Goal: Task Accomplishment & Management: Manage account settings

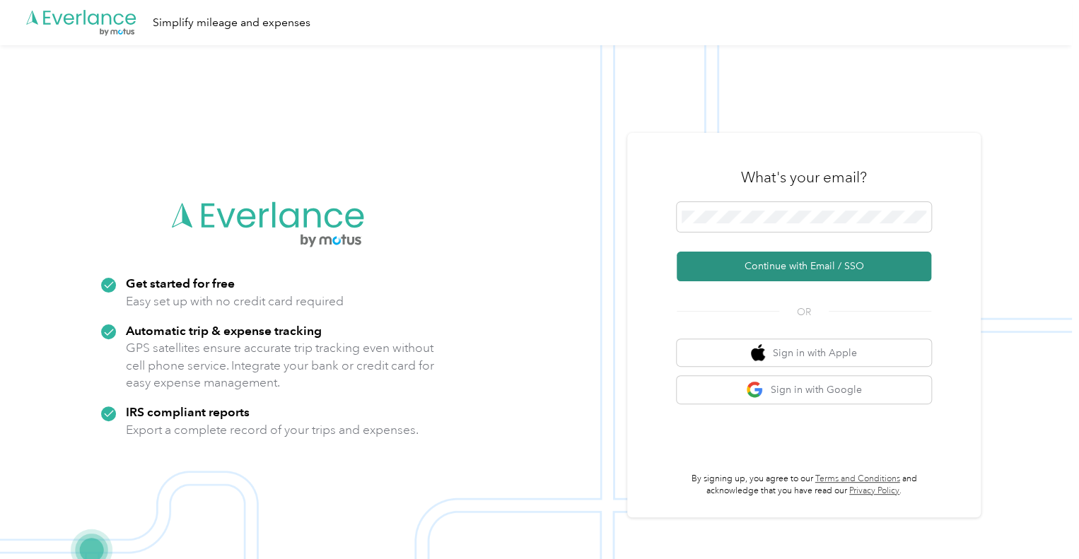
click at [815, 265] on button "Continue with Email / SSO" at bounding box center [804, 267] width 255 height 30
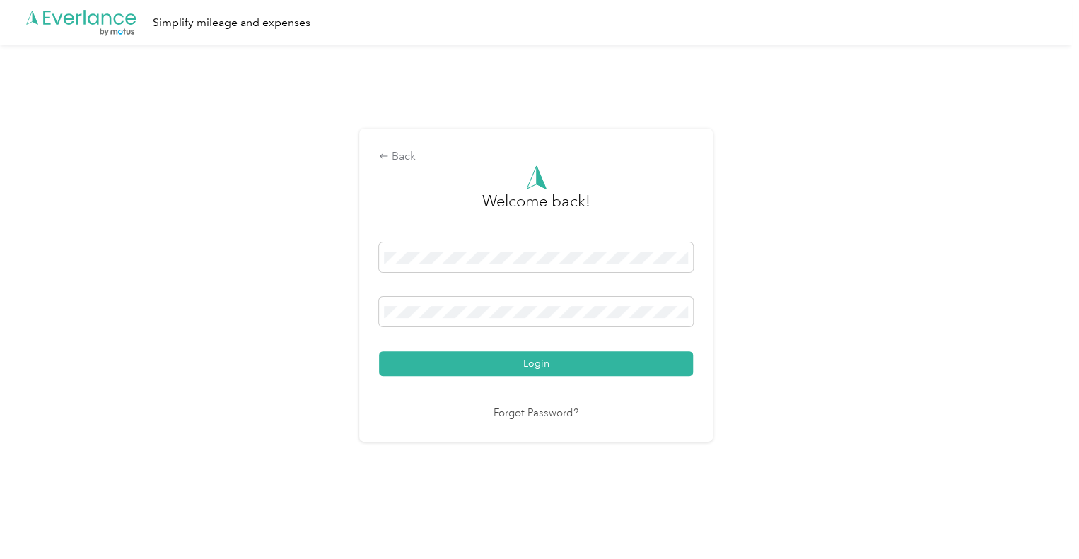
click at [379, 352] on button "Login" at bounding box center [536, 364] width 314 height 25
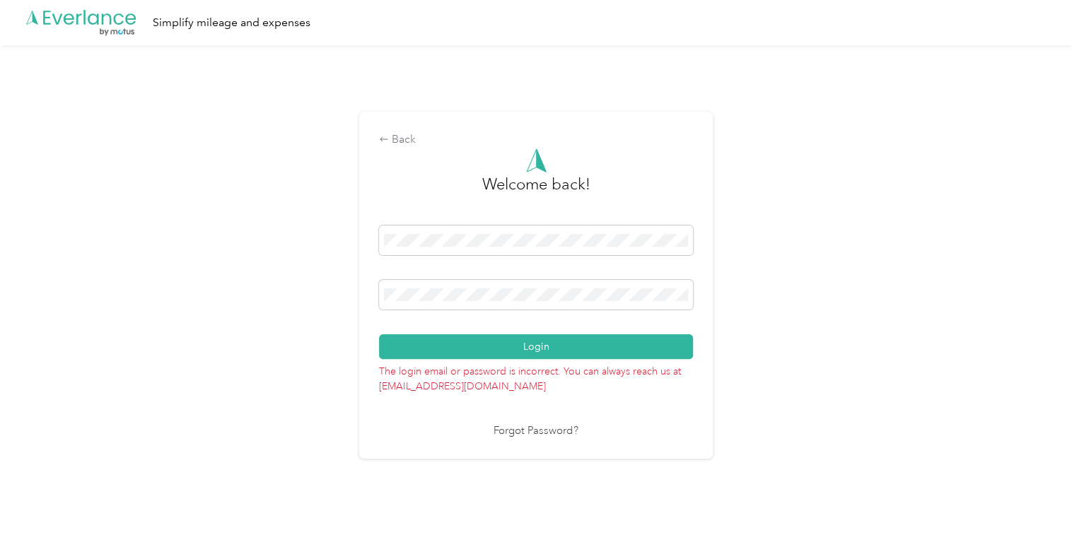
click at [379, 335] on button "Login" at bounding box center [536, 347] width 314 height 25
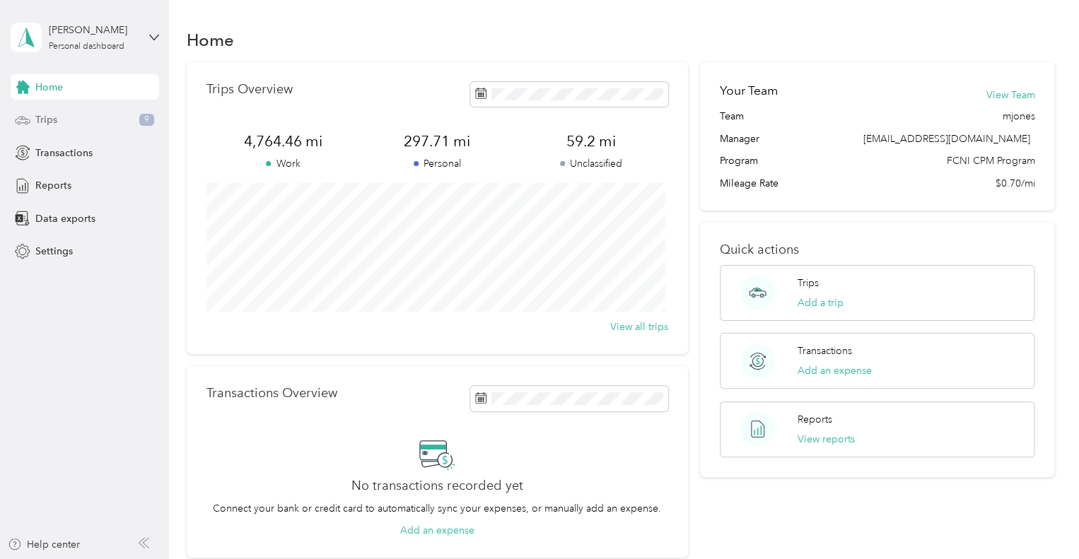
click at [62, 127] on div "Trips 9" at bounding box center [85, 120] width 149 height 25
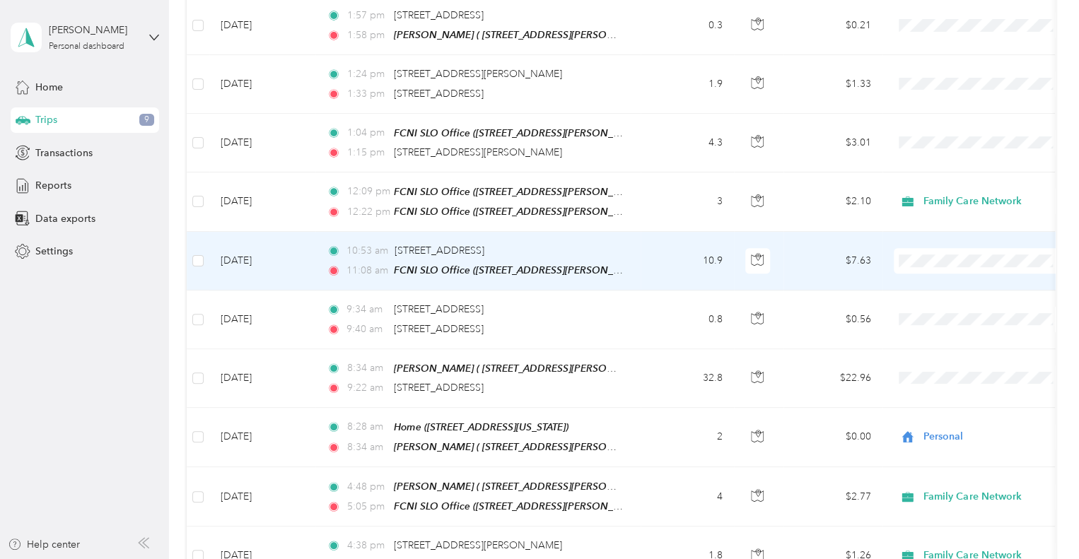
scroll to position [480, 0]
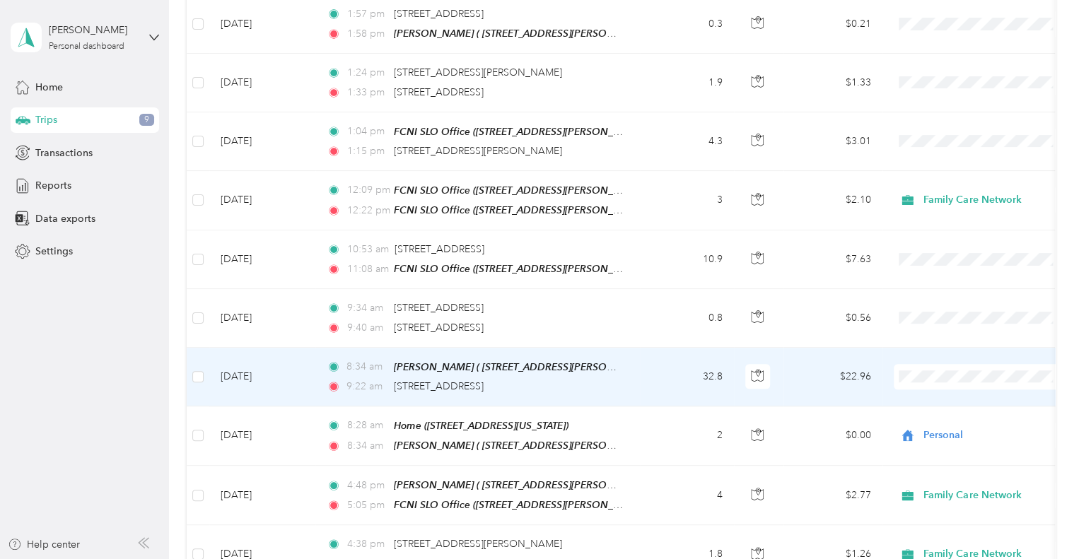
click at [297, 378] on td "[DATE]" at bounding box center [262, 377] width 106 height 59
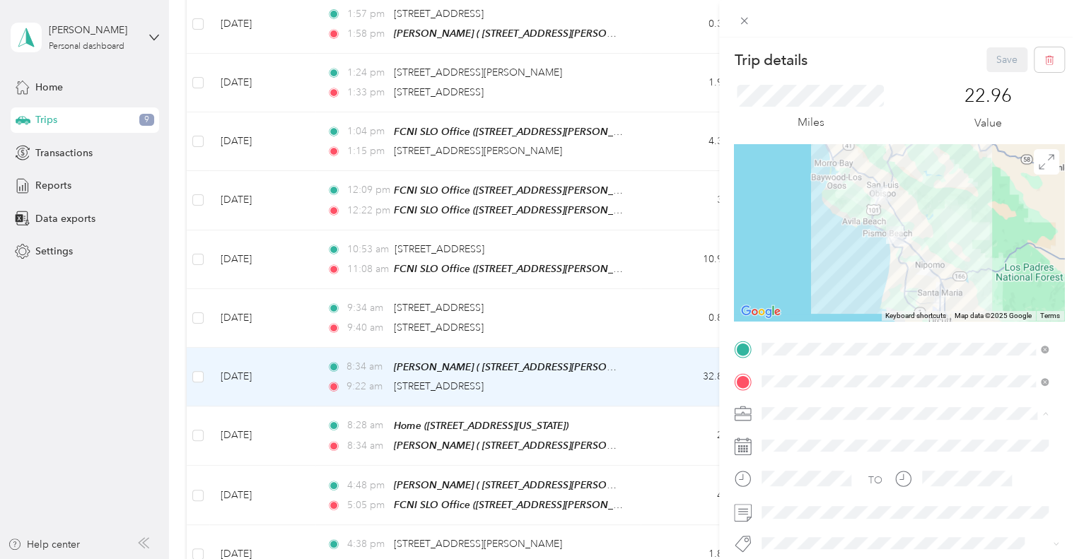
click at [801, 439] on li "Family Care Network" at bounding box center [905, 439] width 296 height 25
click at [833, 518] on button "Thpp-nmd (slo)" at bounding box center [807, 513] width 81 height 18
click at [996, 59] on button "Save" at bounding box center [1007, 59] width 41 height 25
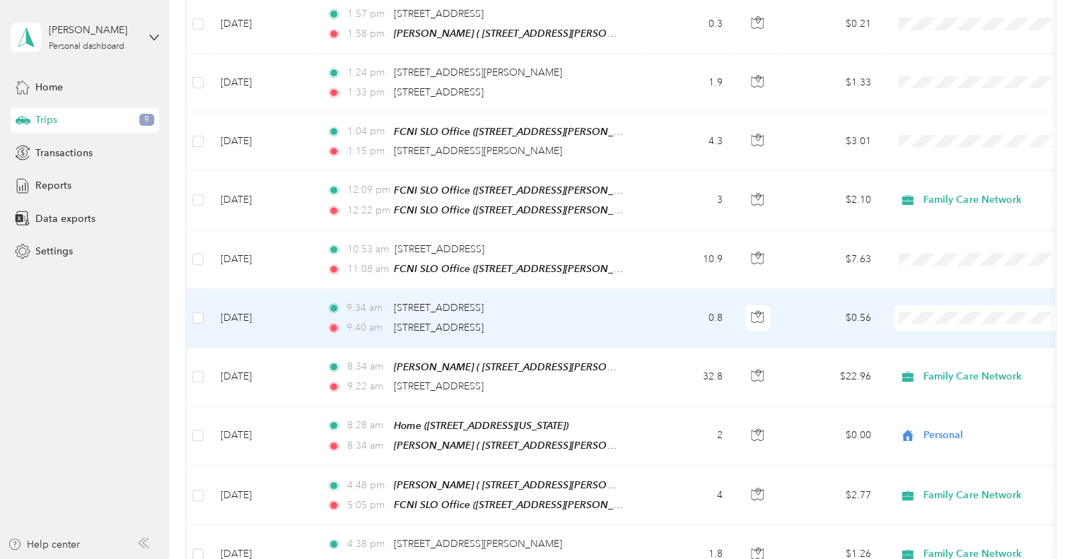
click at [308, 313] on td "[DATE]" at bounding box center [262, 318] width 106 height 58
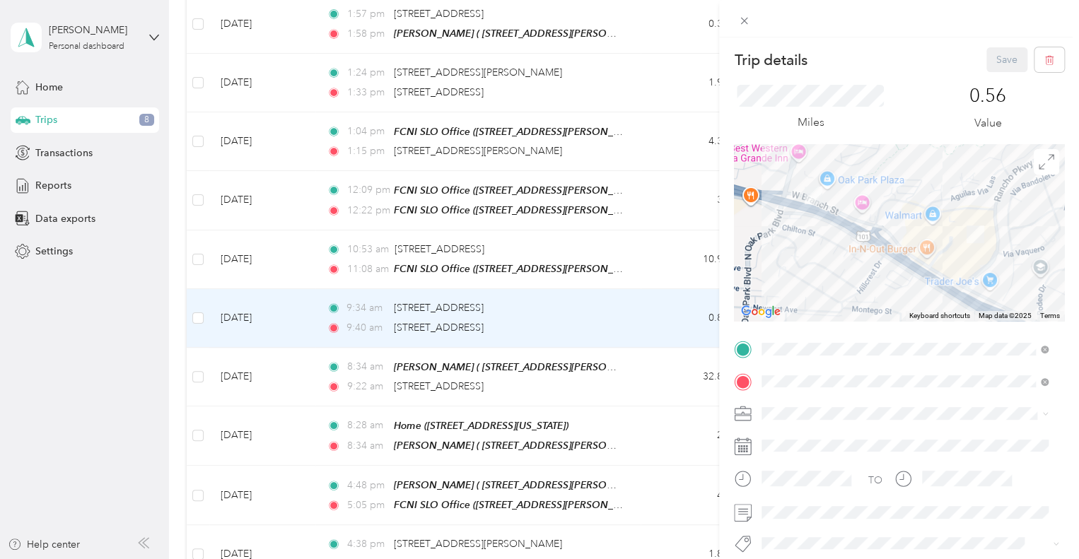
click at [787, 457] on span "Personal" at bounding box center [785, 456] width 37 height 12
click at [987, 64] on button "Save" at bounding box center [1007, 59] width 41 height 25
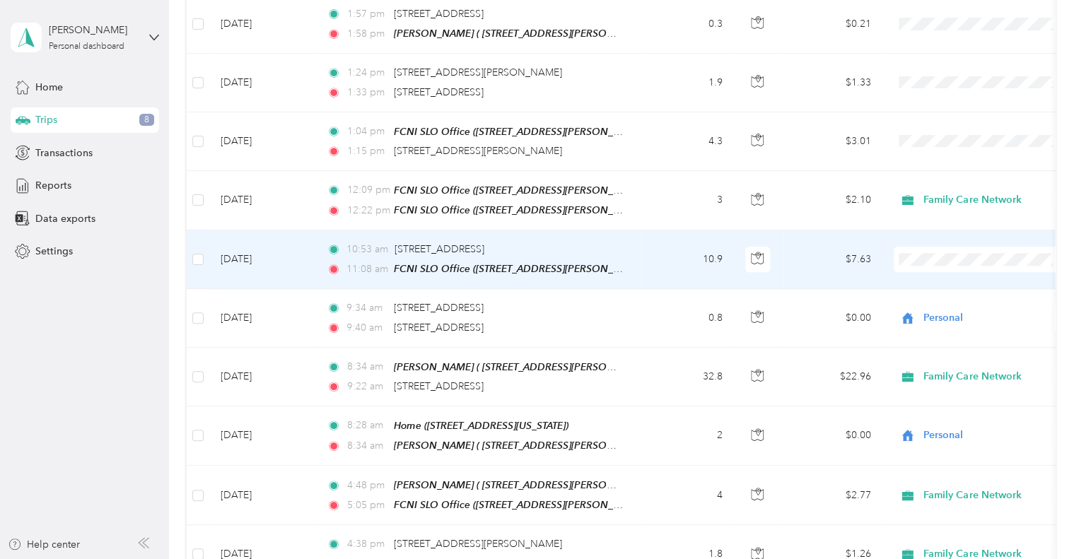
click at [320, 254] on td "10:53 am [STREET_ADDRESS] 11:08 am FCNI SLO Office ([STREET_ADDRESS][PERSON_NAM…" at bounding box center [477, 260] width 325 height 59
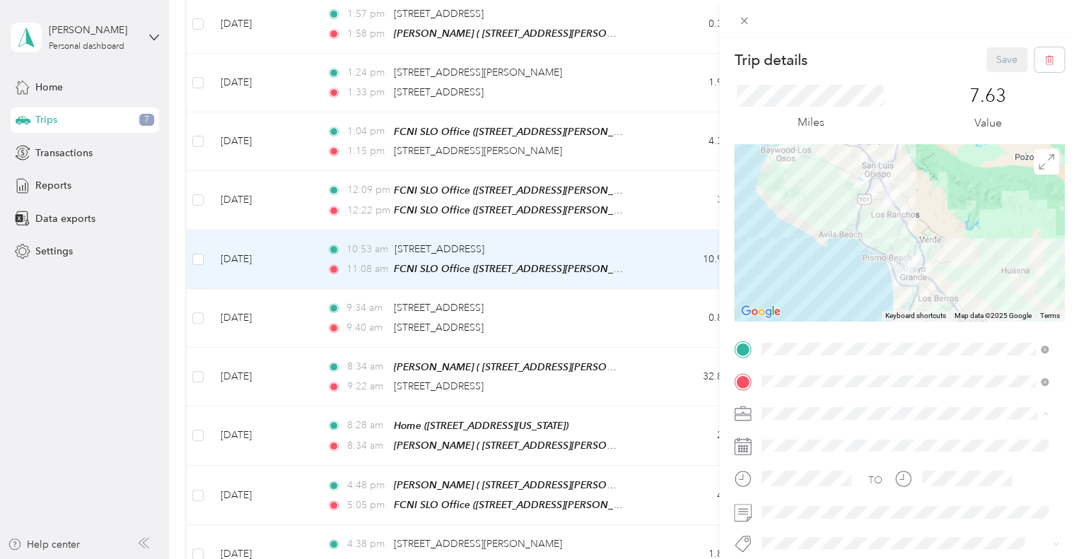
click at [807, 437] on div "Family Care Network" at bounding box center [905, 438] width 277 height 15
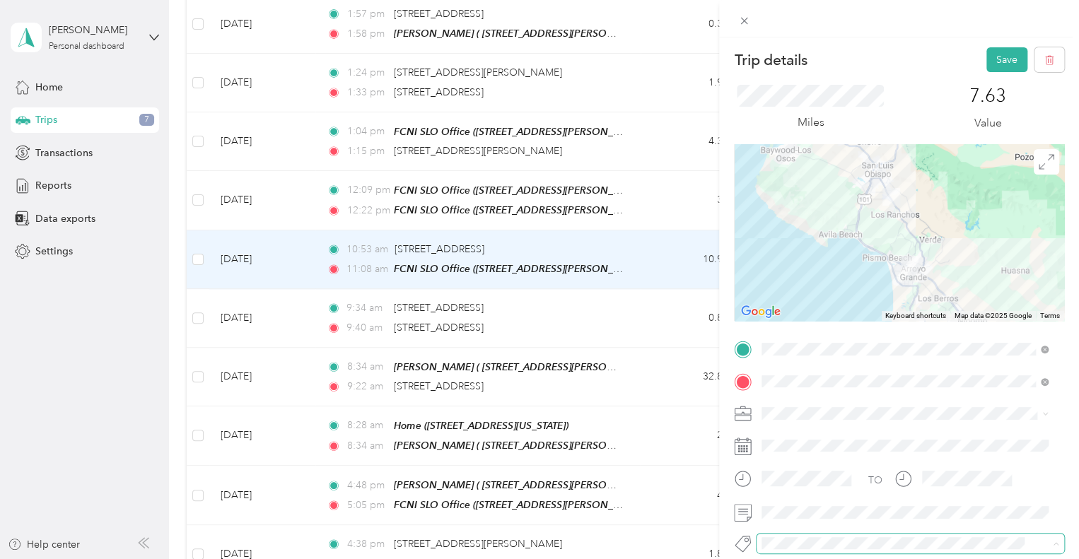
click at [791, 550] on span at bounding box center [899, 543] width 284 height 15
click at [830, 520] on ol "Admin Adoptions Bfh Cva Ffa Fsp Shared Fsp Tay Fsp Youth Housing Navigator Hous…" at bounding box center [905, 427] width 296 height 198
click at [812, 518] on button "Thpp-nmd (slo)" at bounding box center [807, 518] width 81 height 18
click at [992, 53] on button "Save" at bounding box center [1007, 59] width 41 height 25
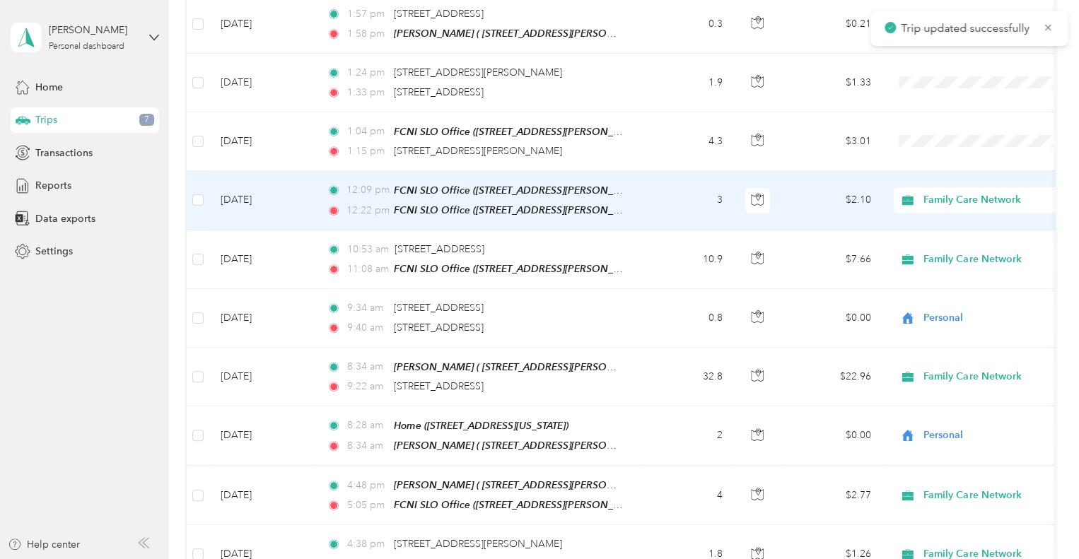
click at [303, 196] on td "[DATE]" at bounding box center [262, 200] width 106 height 59
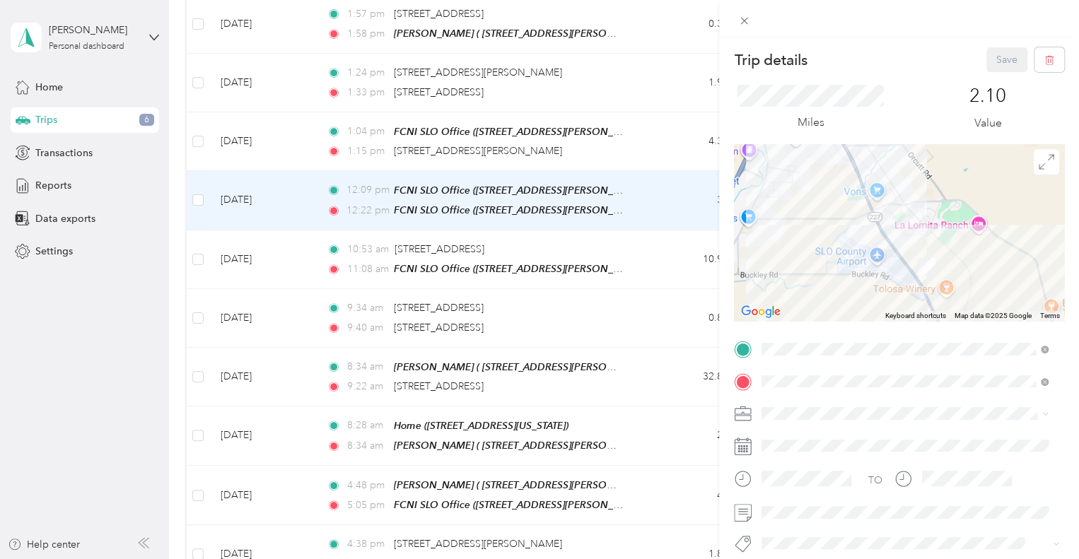
click at [831, 520] on li "Thpp-nmd (slo)" at bounding box center [905, 511] width 296 height 28
click at [988, 59] on button "Save" at bounding box center [1007, 59] width 41 height 25
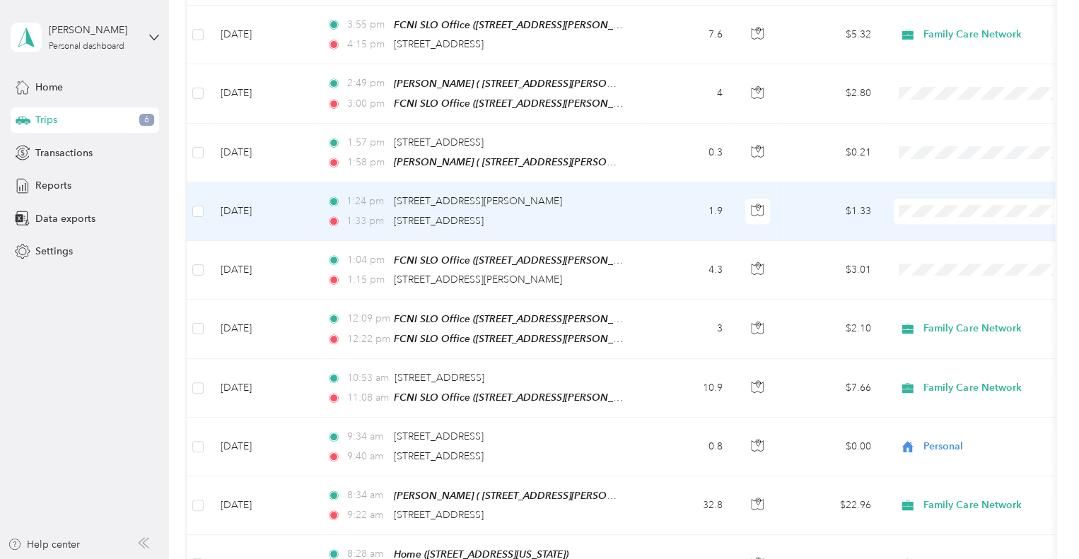
scroll to position [342, 0]
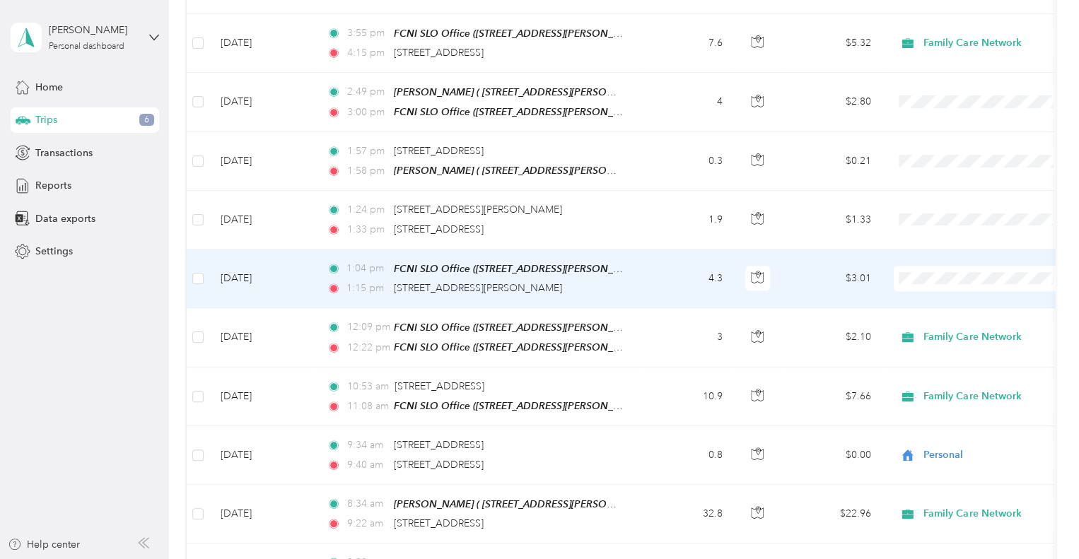
click at [312, 279] on td "[DATE]" at bounding box center [262, 279] width 106 height 59
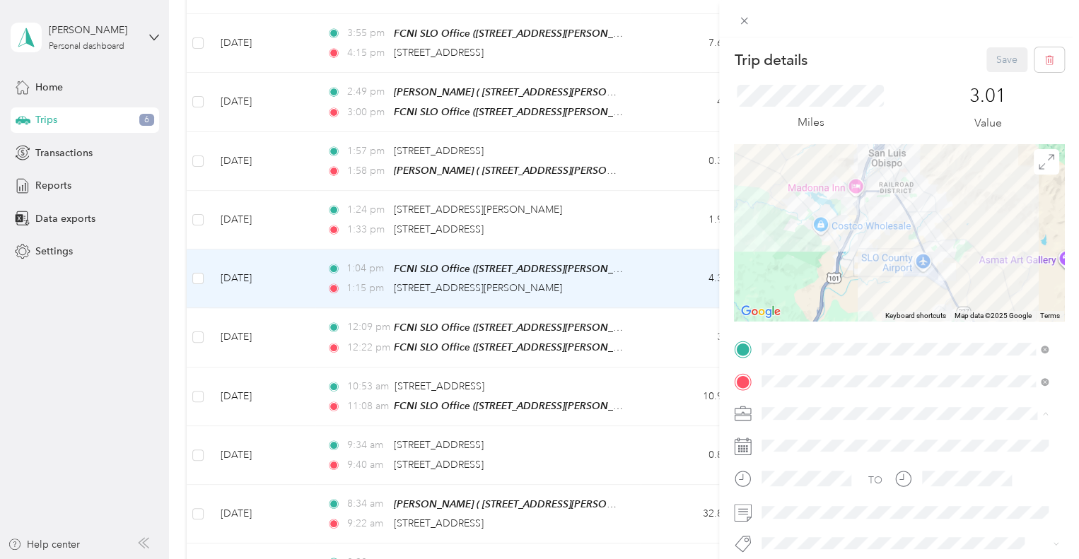
click at [801, 433] on span "Family Care Network" at bounding box center [813, 439] width 93 height 12
click at [826, 512] on span "Thpp-nmd (slo)" at bounding box center [807, 518] width 61 height 13
click at [992, 52] on button "Save" at bounding box center [1007, 59] width 41 height 25
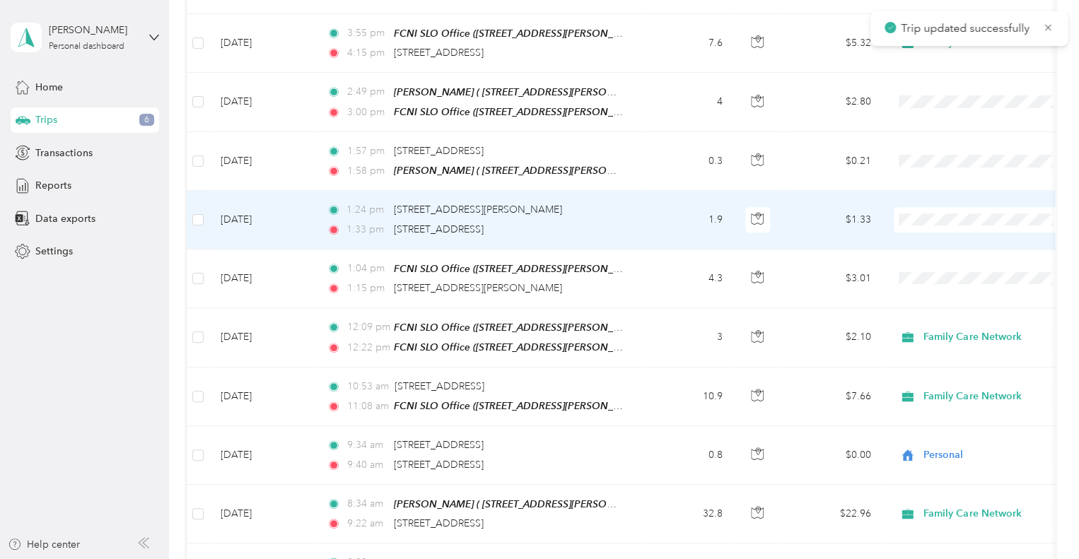
click at [311, 209] on td "[DATE]" at bounding box center [262, 220] width 106 height 58
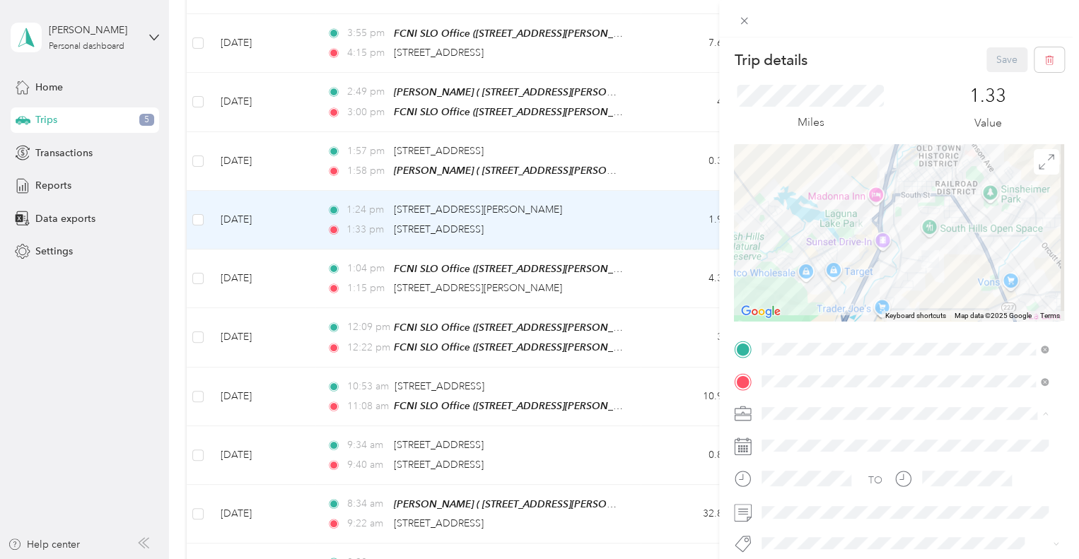
click at [801, 431] on div "Family Care Network" at bounding box center [905, 438] width 277 height 15
click at [808, 521] on li "Thpp-nmd (slo)" at bounding box center [905, 518] width 296 height 28
click at [993, 51] on button "Save" at bounding box center [1007, 59] width 41 height 25
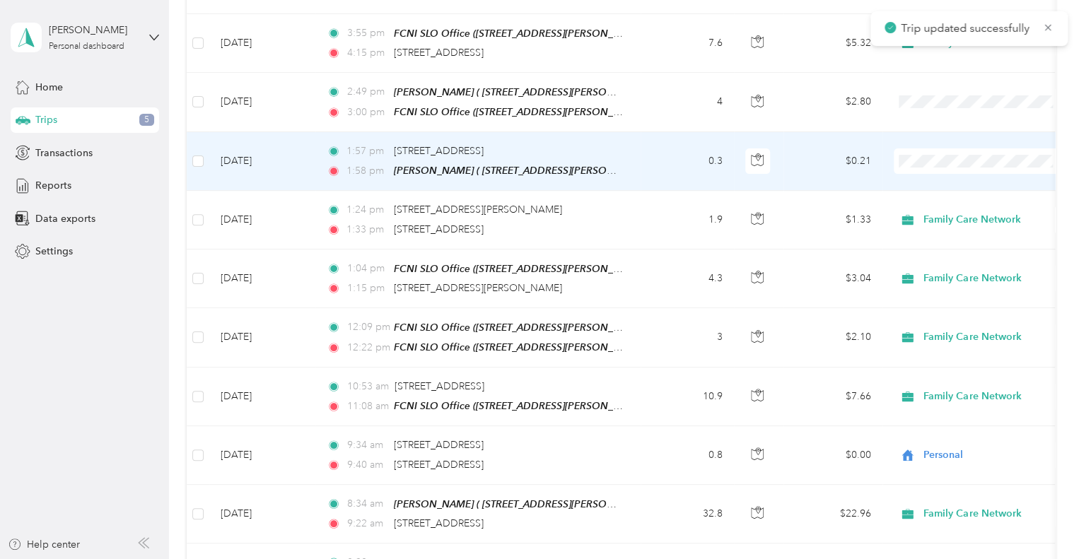
click at [295, 155] on td "[DATE]" at bounding box center [262, 161] width 106 height 59
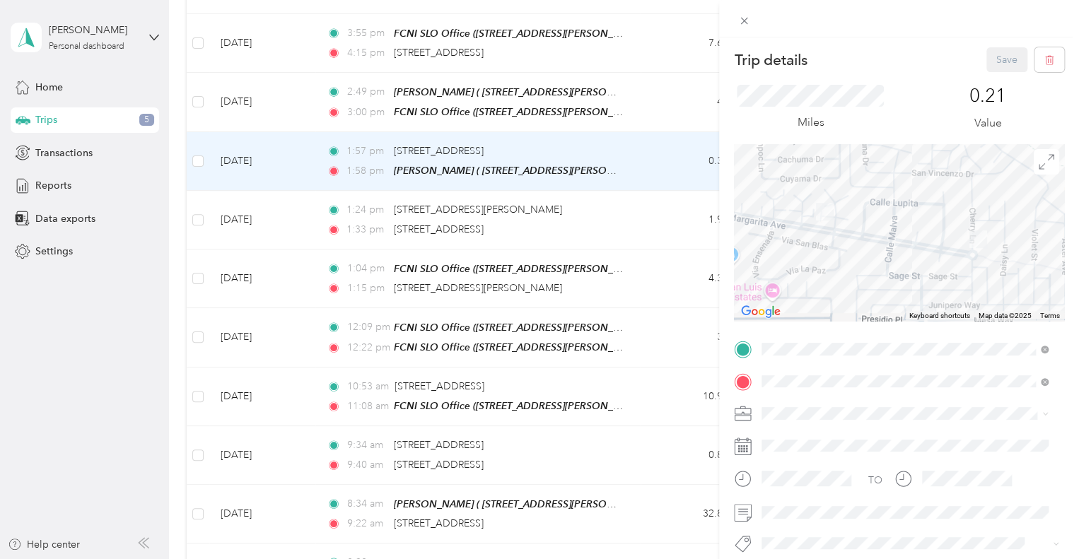
click at [809, 435] on span "Family Care Network" at bounding box center [813, 438] width 93 height 12
click at [807, 520] on li "Specialty Mhs" at bounding box center [905, 518] width 296 height 28
click at [997, 53] on button "Save" at bounding box center [1007, 59] width 41 height 25
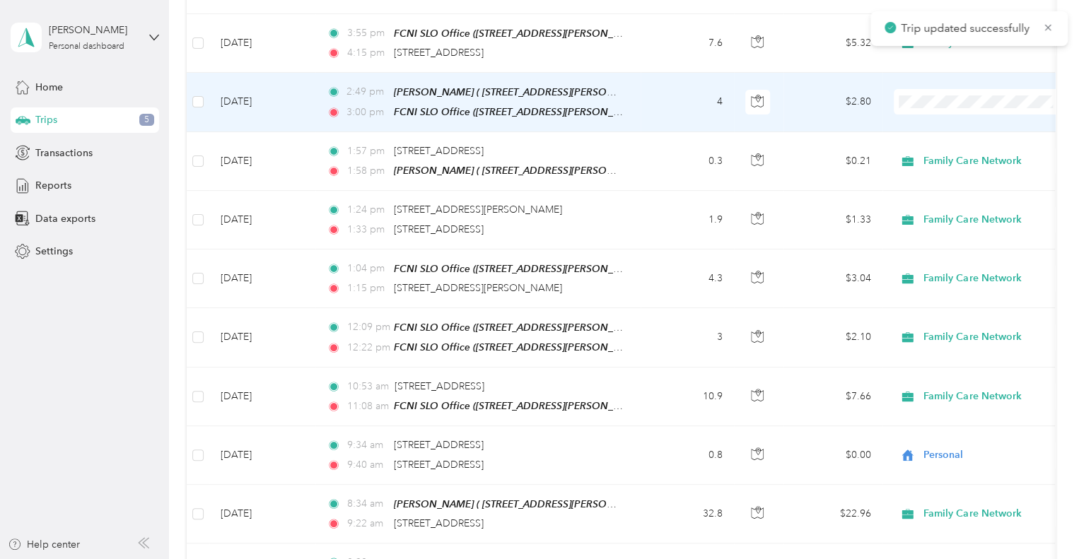
click at [301, 104] on td "[DATE]" at bounding box center [262, 102] width 106 height 59
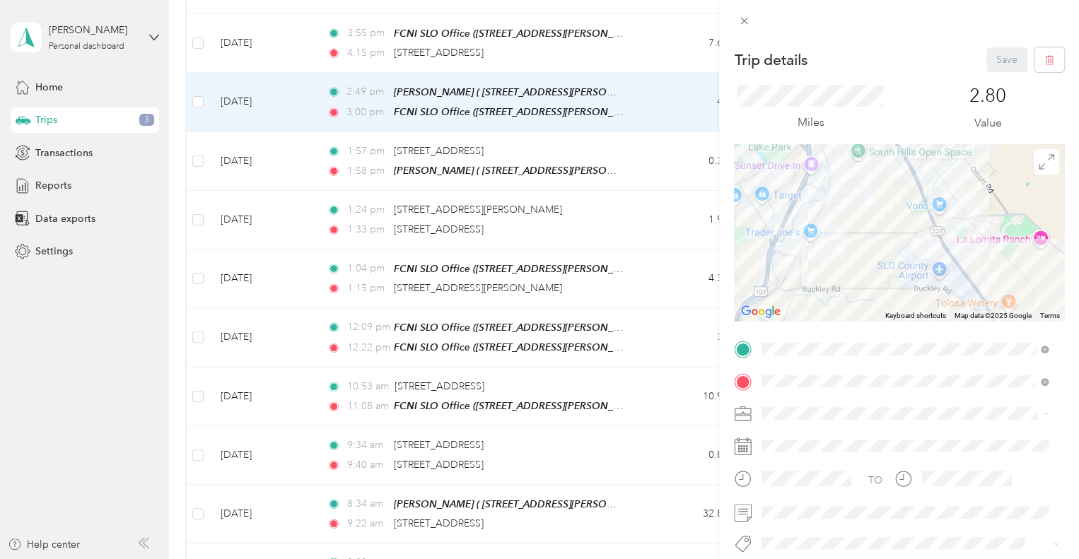
click at [811, 519] on button "Specialty Mhs" at bounding box center [804, 510] width 74 height 18
click at [996, 61] on button "Save" at bounding box center [1007, 59] width 41 height 25
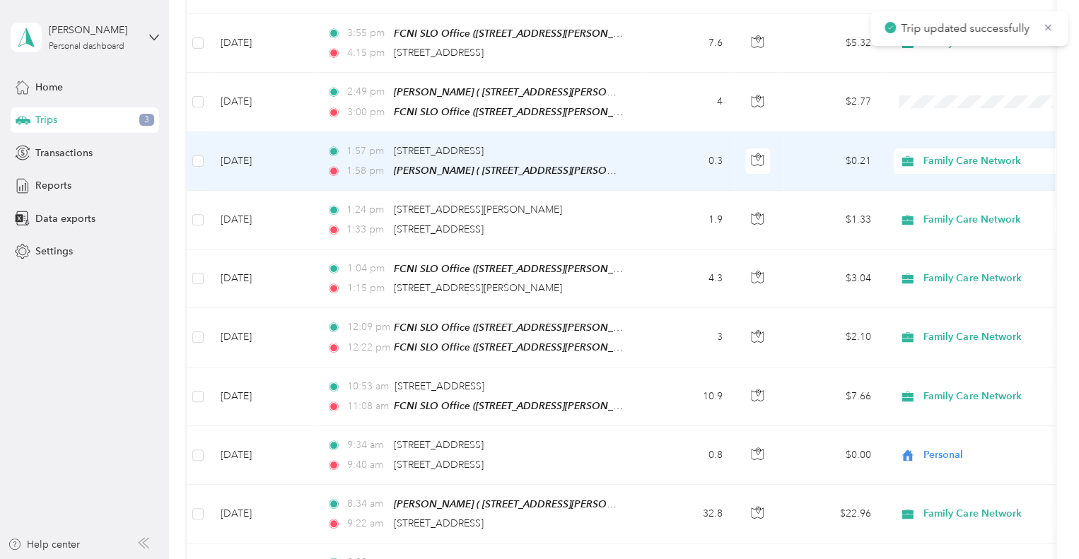
click at [303, 151] on td "[DATE]" at bounding box center [262, 161] width 106 height 59
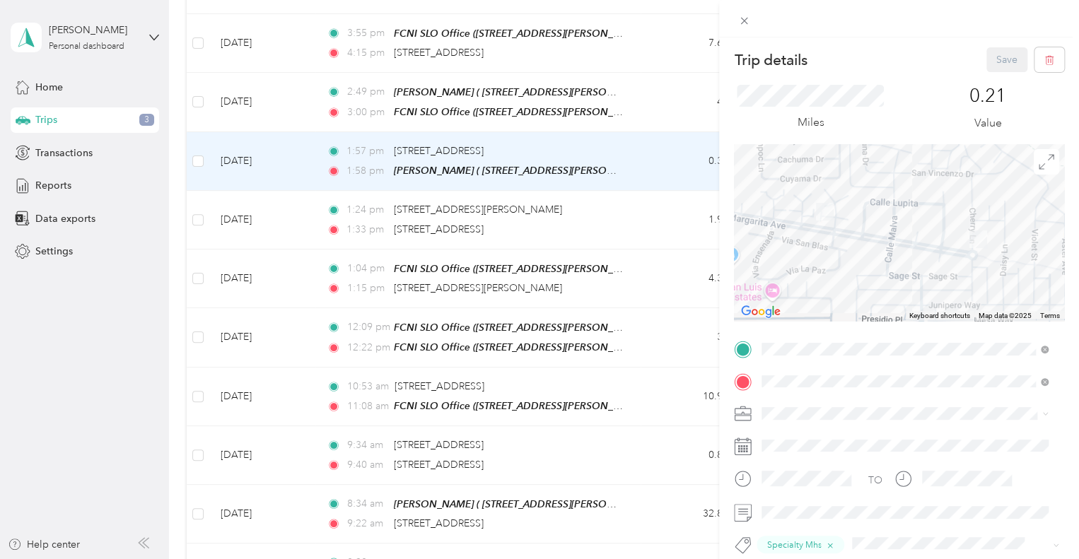
click at [306, 112] on div "Trip details Save This trip cannot be edited because it is either under review,…" at bounding box center [539, 279] width 1079 height 559
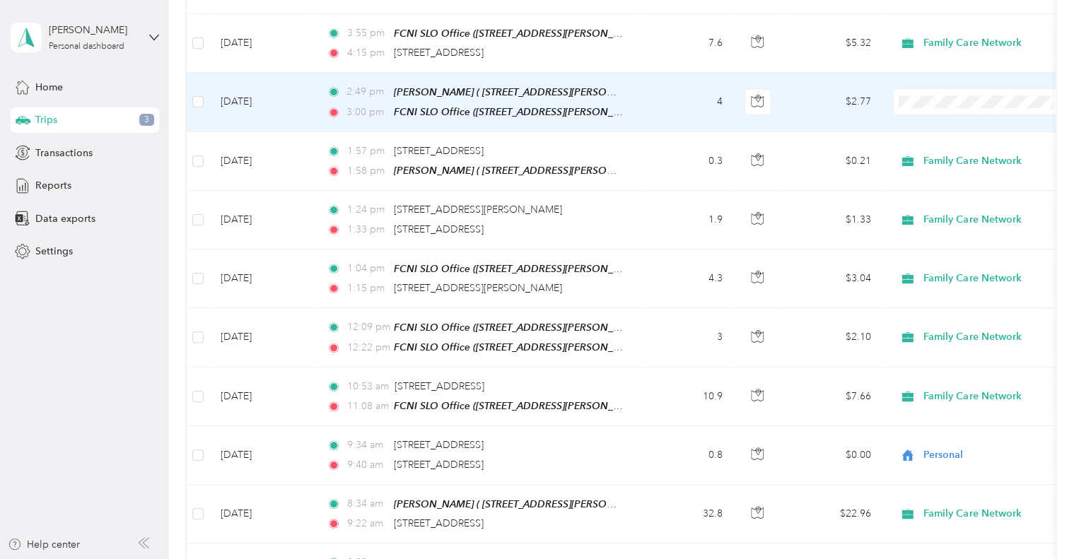
click at [306, 112] on td "[DATE]" at bounding box center [262, 102] width 106 height 59
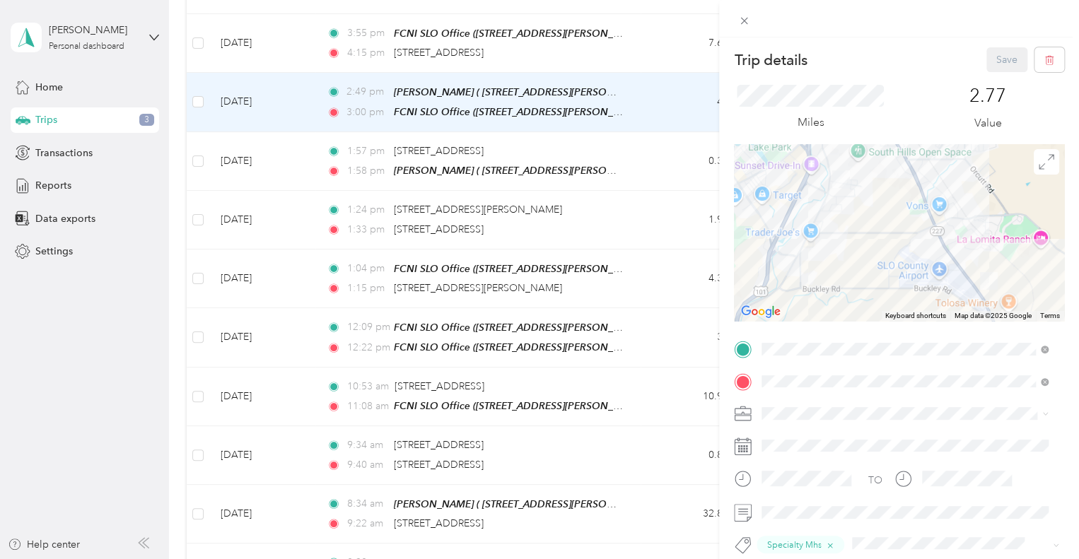
click at [803, 441] on li "Family Care Network" at bounding box center [905, 432] width 296 height 25
click at [998, 53] on button "Save" at bounding box center [1007, 59] width 41 height 25
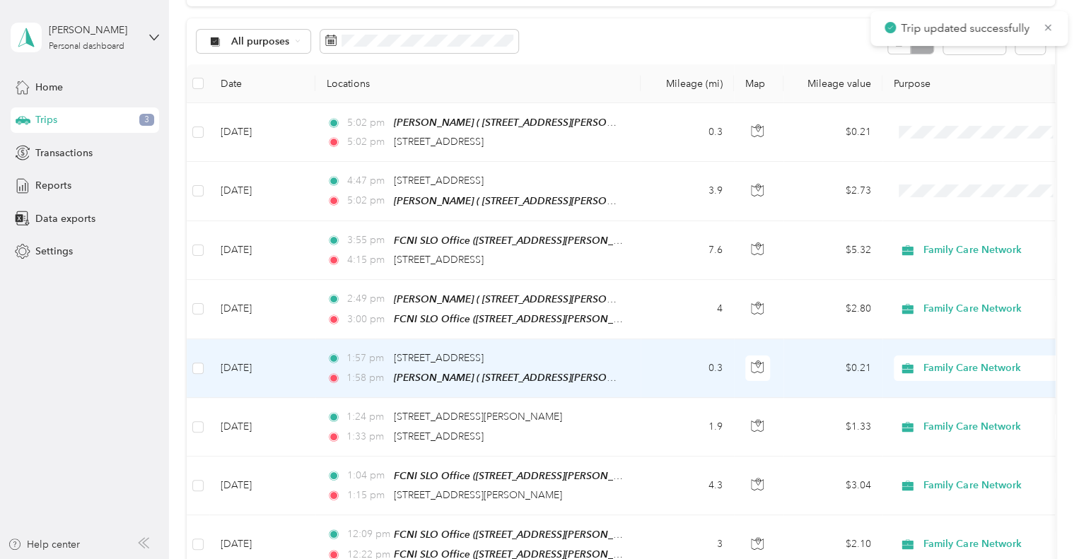
scroll to position [124, 0]
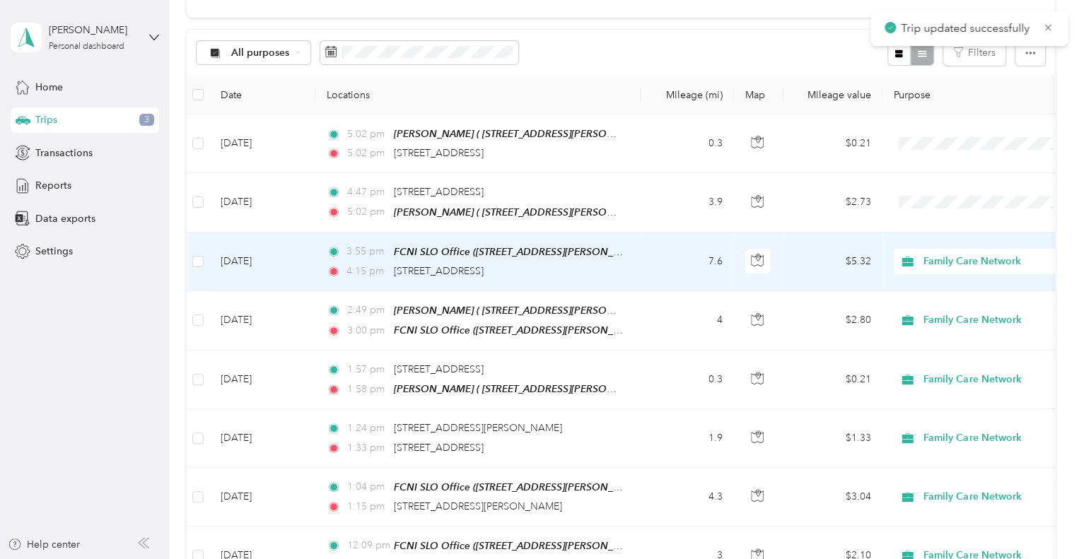
click at [294, 271] on td "[DATE]" at bounding box center [262, 262] width 106 height 59
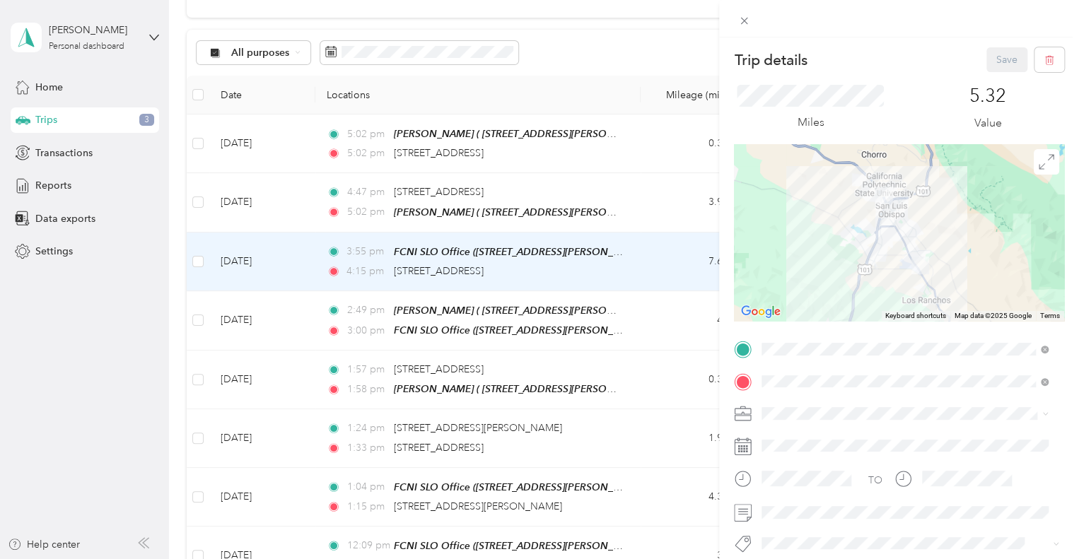
click at [811, 522] on li "Thpp-nmd (slo)" at bounding box center [905, 511] width 296 height 28
click at [990, 62] on button "Save" at bounding box center [1007, 59] width 41 height 25
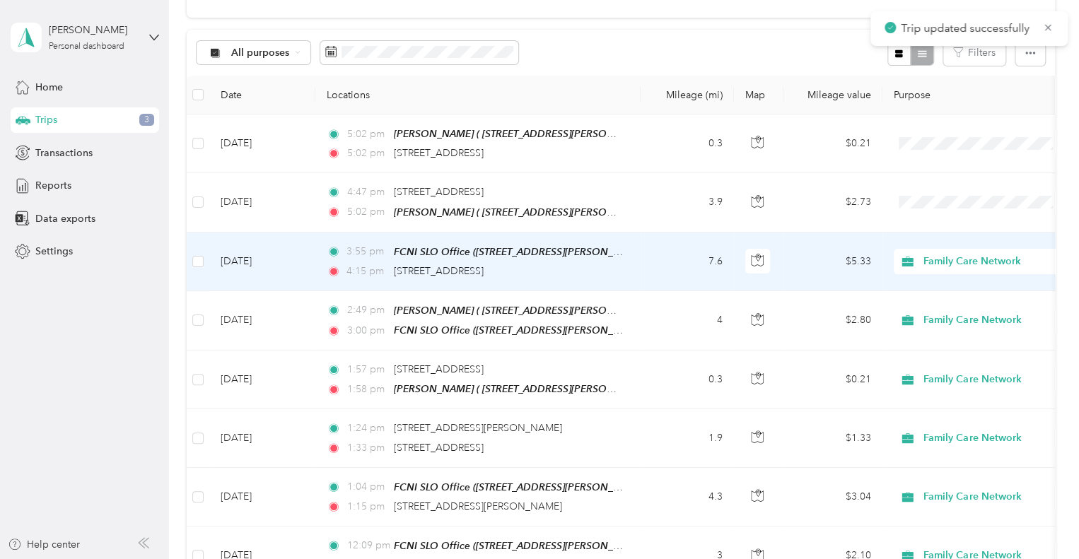
click at [296, 251] on td "[DATE]" at bounding box center [262, 262] width 106 height 59
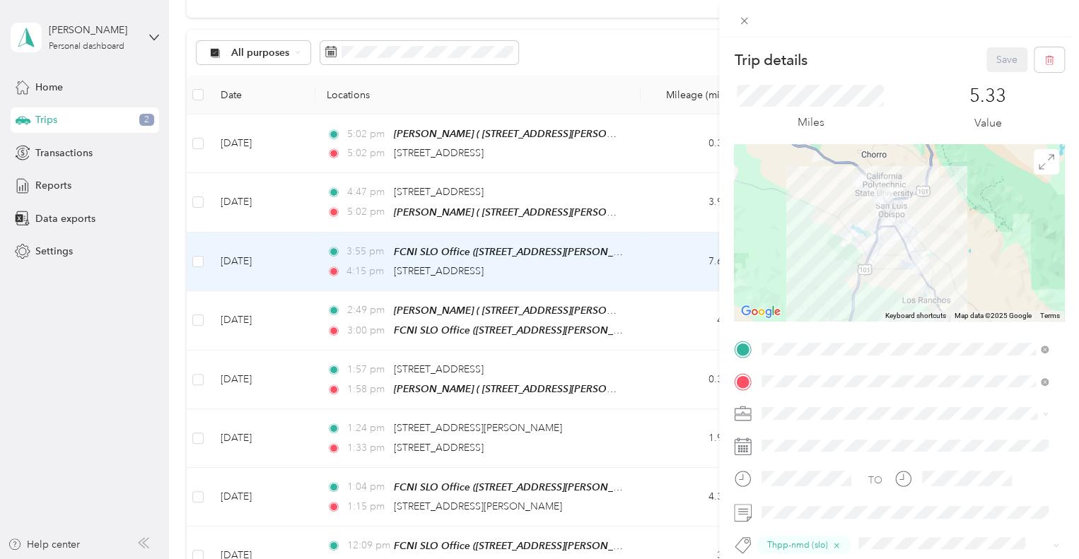
click at [296, 197] on div "Trip details Save This trip cannot be edited because it is either under review,…" at bounding box center [539, 279] width 1079 height 559
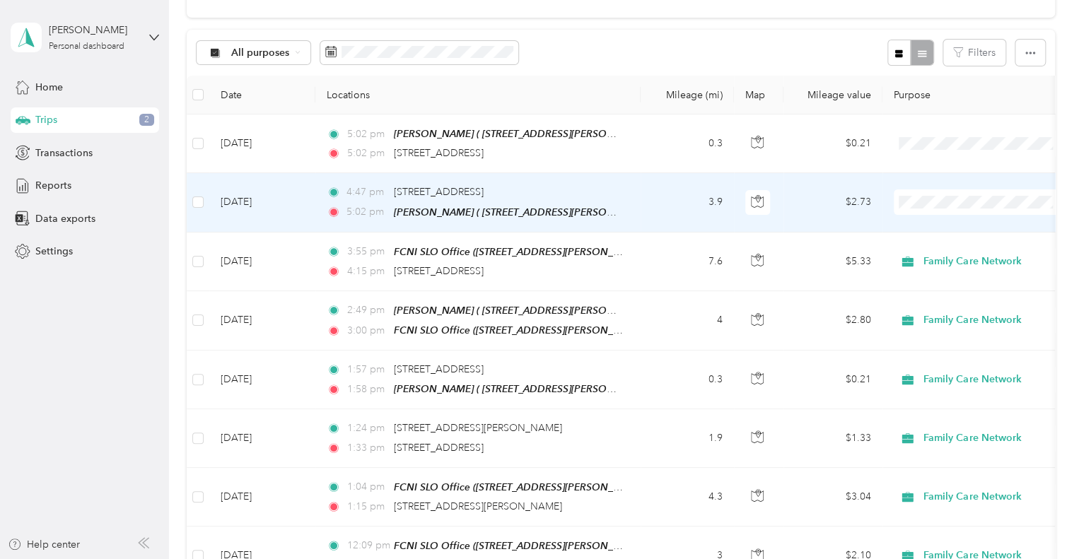
click at [298, 199] on td "[DATE]" at bounding box center [262, 202] width 106 height 59
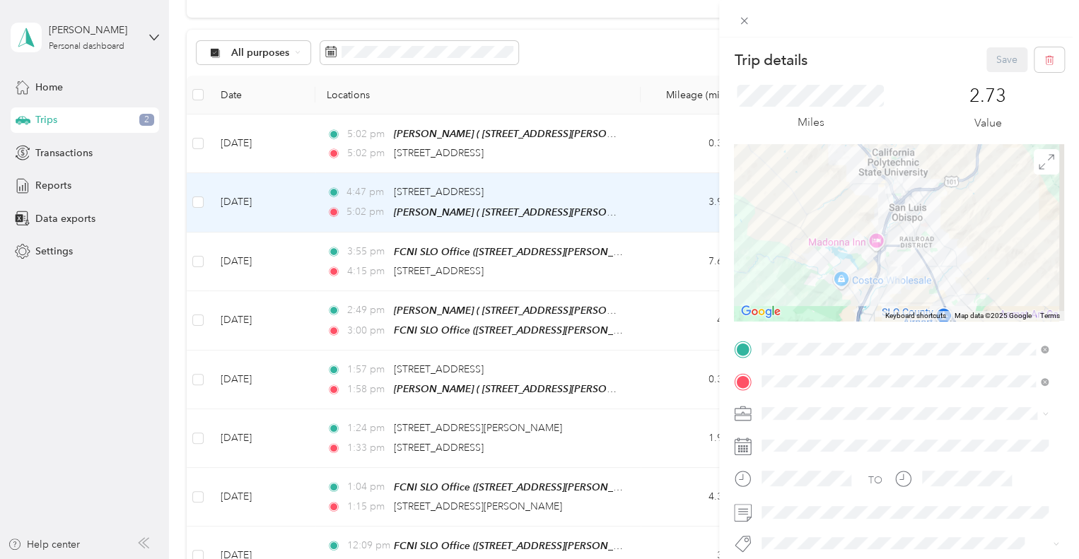
click at [786, 438] on div "Family Care Network" at bounding box center [905, 435] width 277 height 15
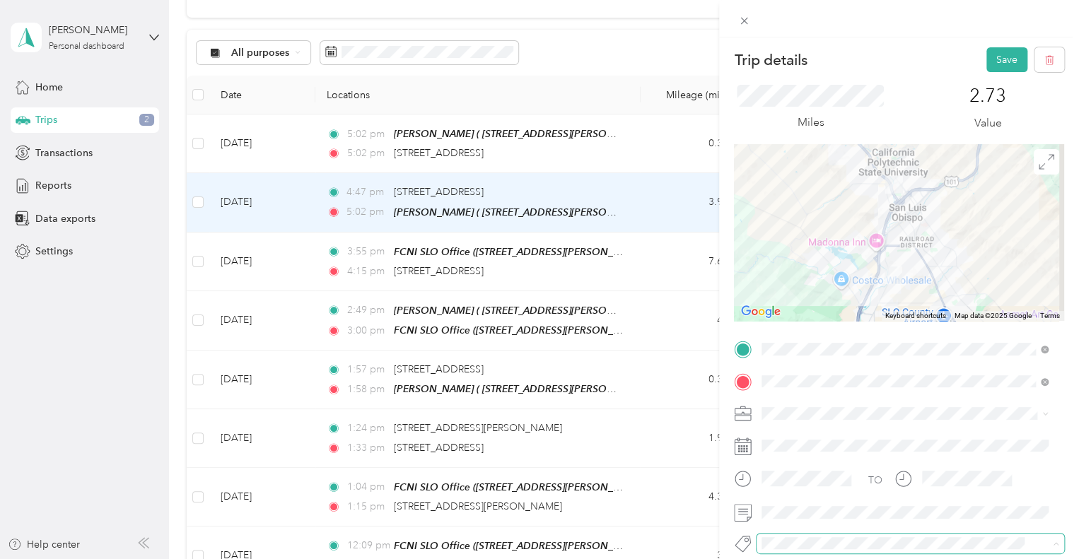
click at [794, 536] on span at bounding box center [899, 543] width 284 height 15
click at [813, 521] on ol "Admin Adoptions Bfh Cva Ffa Fsp Shared Fsp Tay Fsp Youth Housing Navigator Hous…" at bounding box center [905, 431] width 296 height 198
click at [802, 534] on span at bounding box center [911, 544] width 308 height 20
click at [808, 514] on span "Thpp-nmd (slo)" at bounding box center [807, 518] width 61 height 13
click at [997, 50] on button "Save" at bounding box center [1007, 59] width 41 height 25
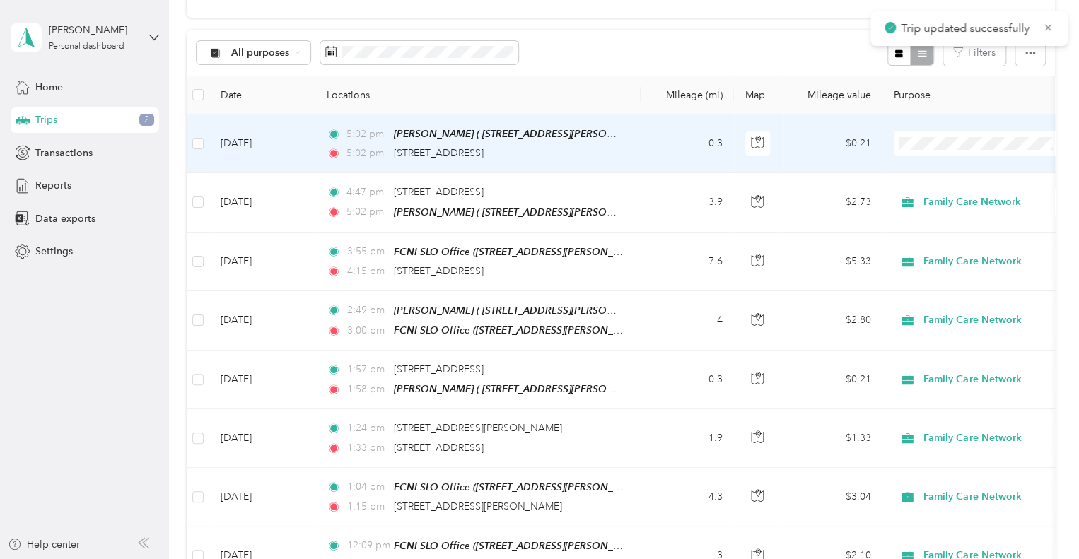
click at [312, 139] on td "[DATE]" at bounding box center [262, 144] width 106 height 59
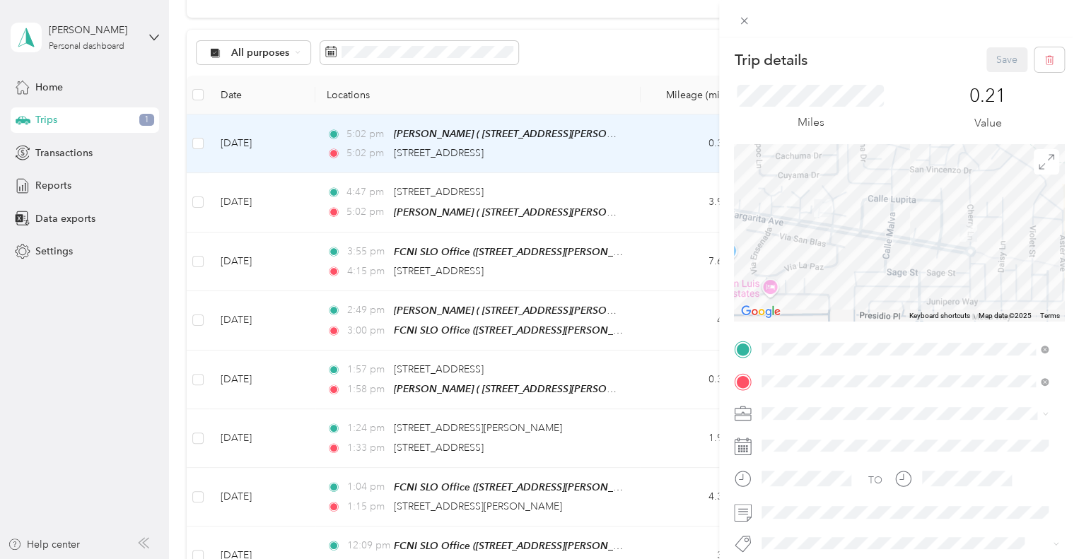
click at [791, 455] on li "Personal" at bounding box center [905, 463] width 296 height 25
click at [999, 56] on button "Save" at bounding box center [1007, 59] width 41 height 25
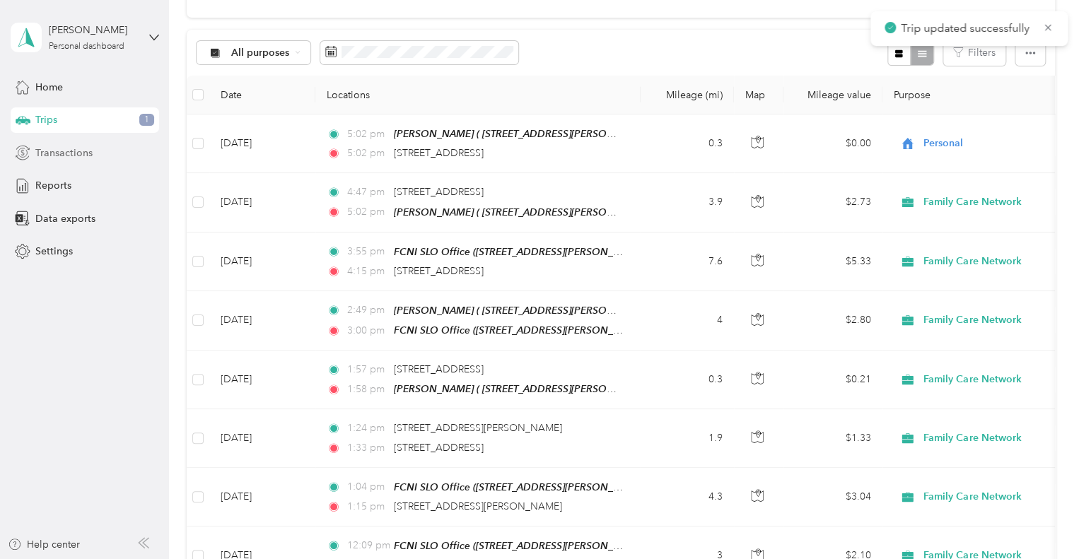
click at [66, 153] on span "Transactions" at bounding box center [63, 153] width 57 height 15
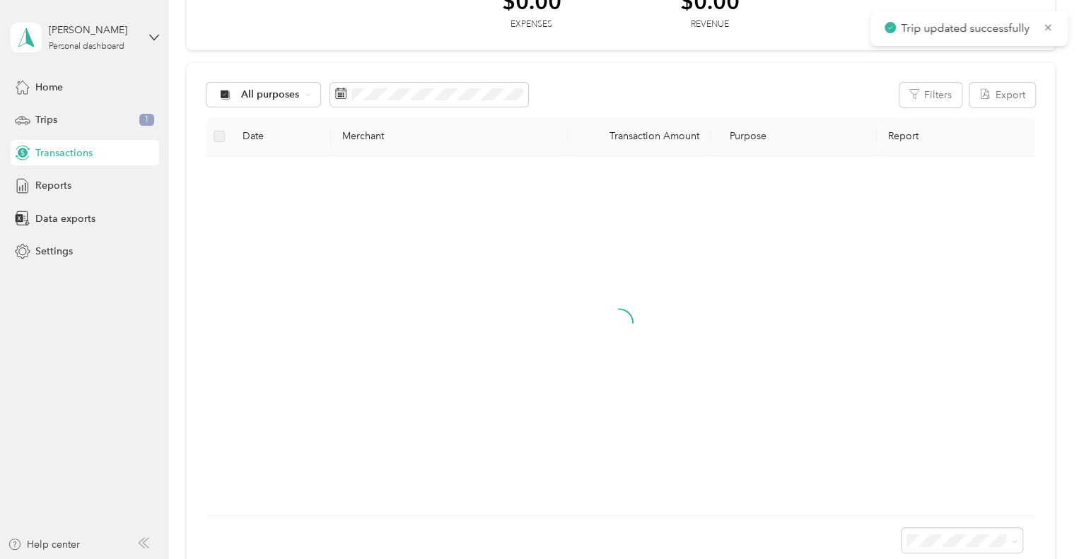
scroll to position [124, 0]
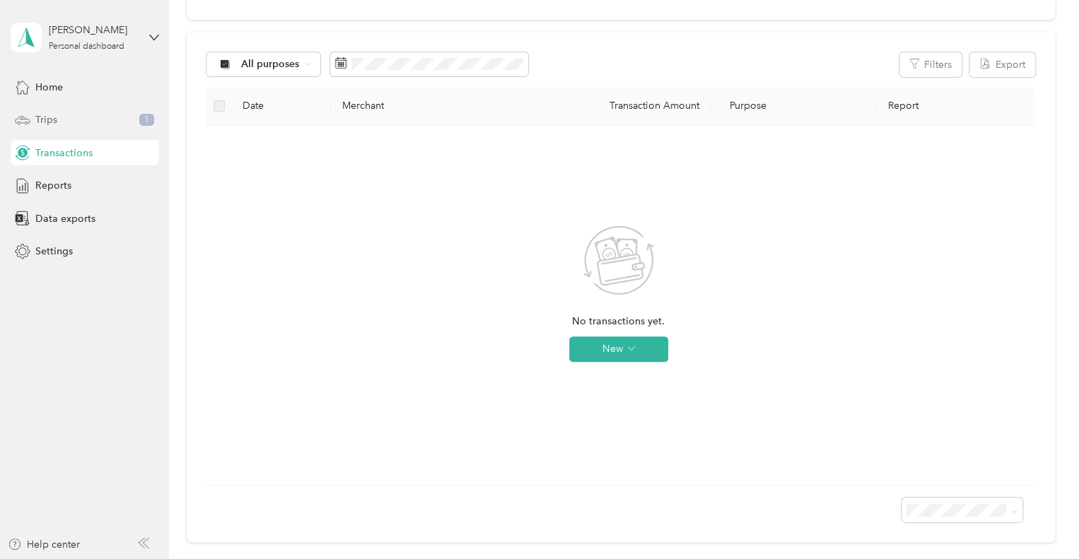
click at [52, 120] on span "Trips" at bounding box center [46, 119] width 22 height 15
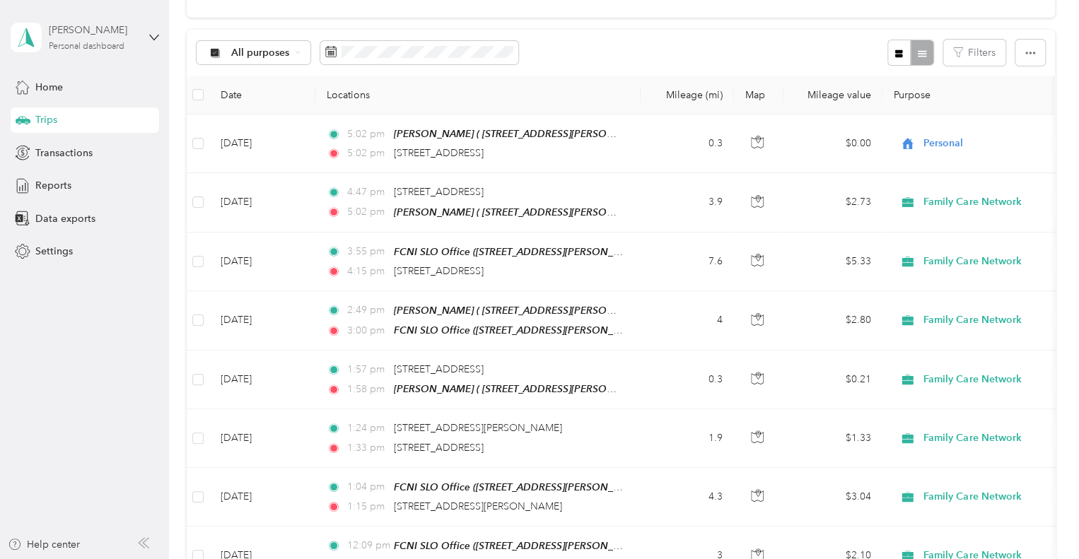
click at [69, 37] on div "[PERSON_NAME]" at bounding box center [93, 30] width 88 height 15
click at [89, 103] on div "You’re signed in as [EMAIL_ADDRESS][DOMAIN_NAME] Log out" at bounding box center [160, 92] width 298 height 80
click at [91, 108] on div "Trips" at bounding box center [85, 120] width 149 height 25
click at [97, 35] on div "[PERSON_NAME]" at bounding box center [93, 30] width 88 height 15
click at [80, 115] on div "Log out" at bounding box center [160, 108] width 278 height 25
